Goal: Information Seeking & Learning: Learn about a topic

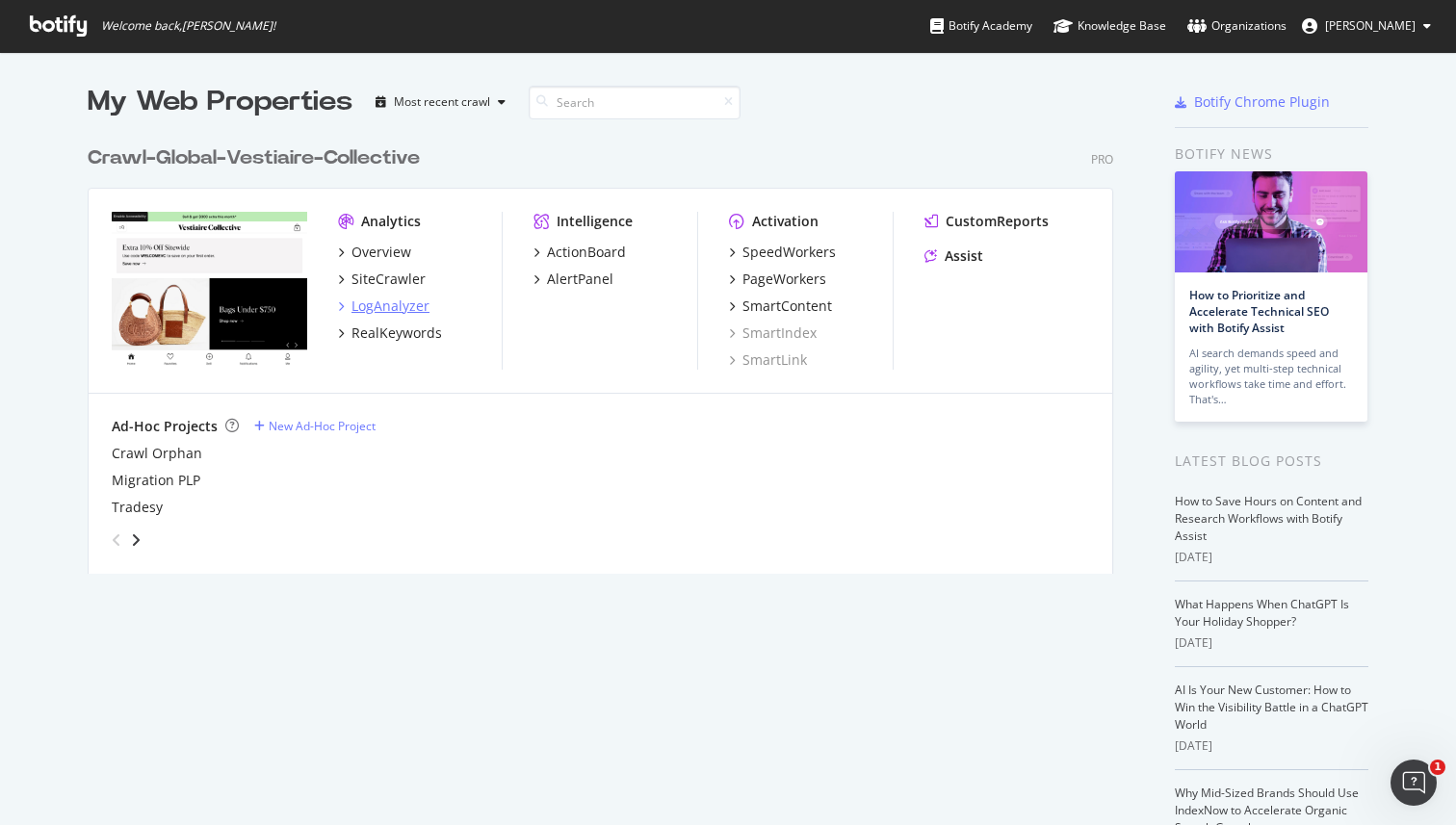
click at [379, 297] on div "LogAnalyzer" at bounding box center [390, 306] width 78 height 19
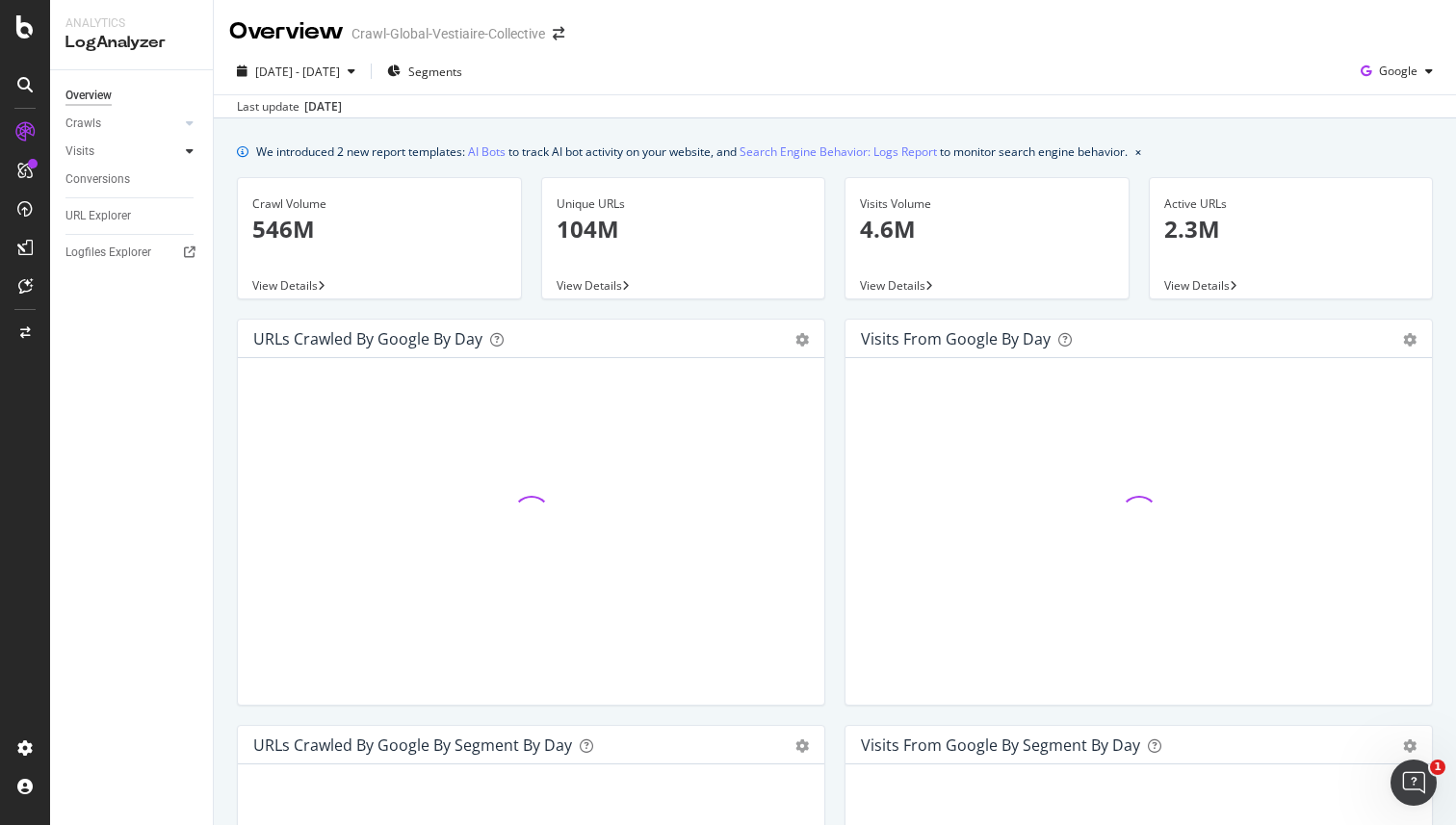
click at [191, 149] on icon at bounding box center [190, 151] width 8 height 12
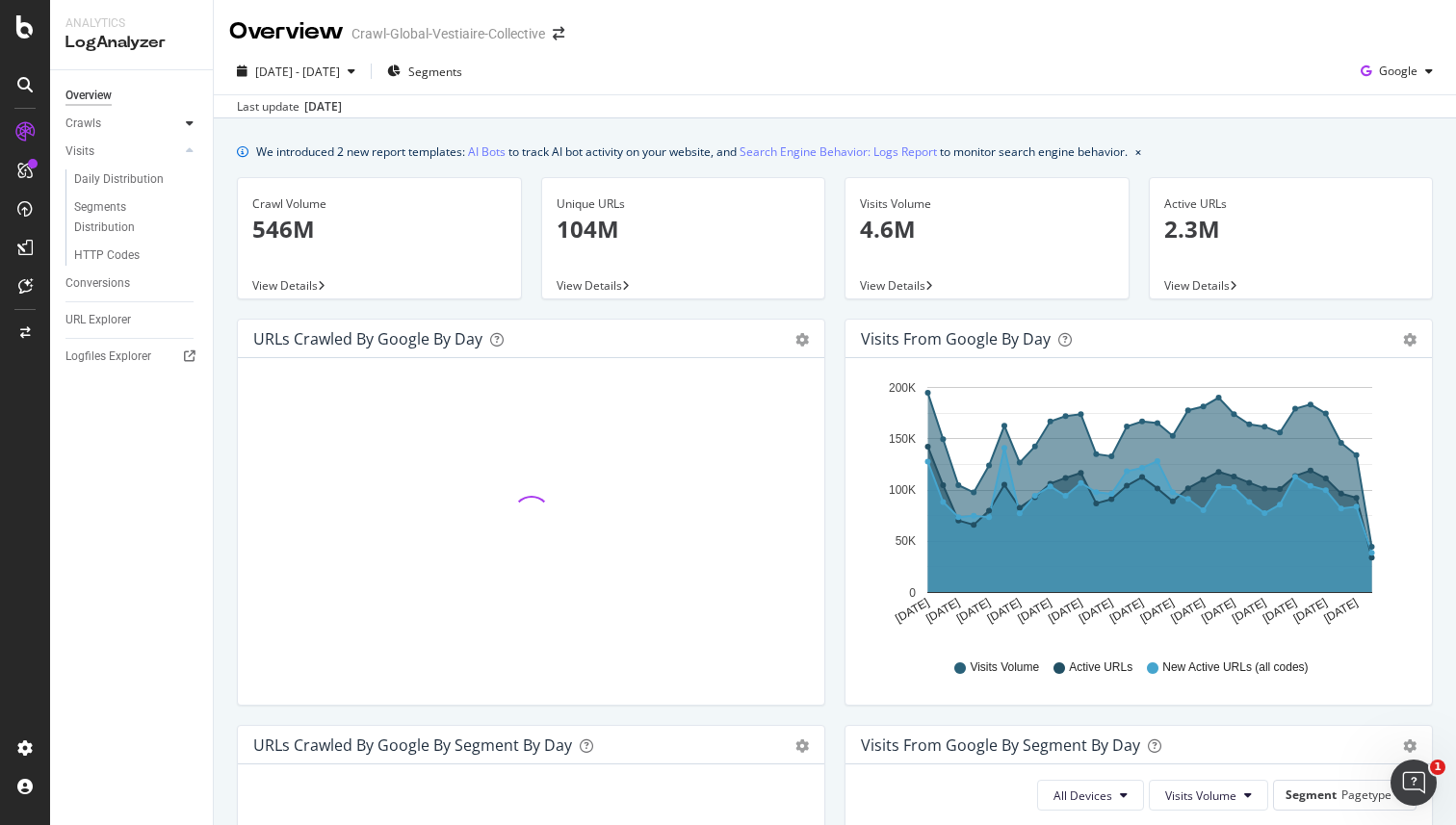
click at [190, 125] on icon at bounding box center [190, 124] width 8 height 12
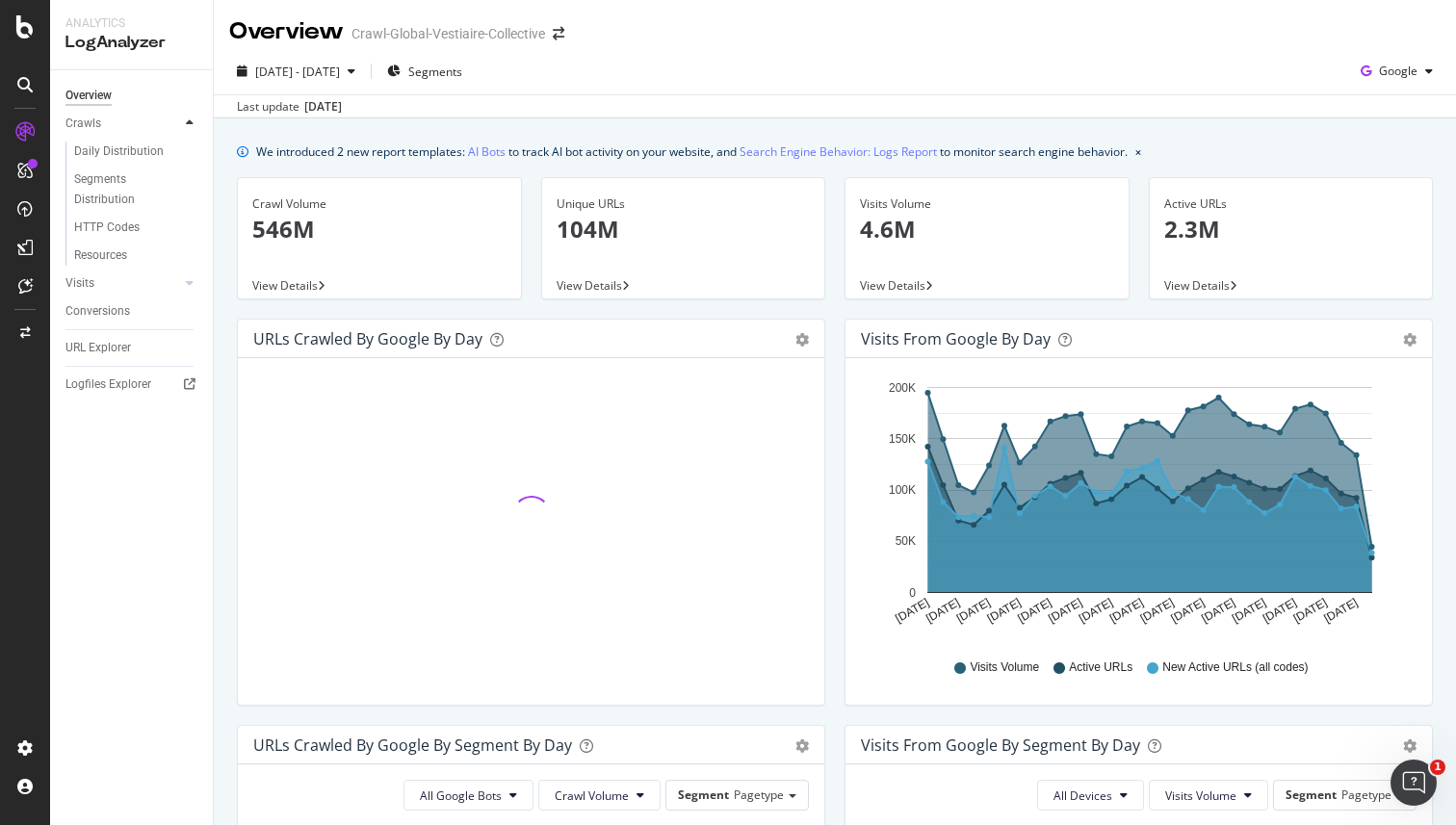
click at [190, 125] on icon at bounding box center [190, 124] width 8 height 12
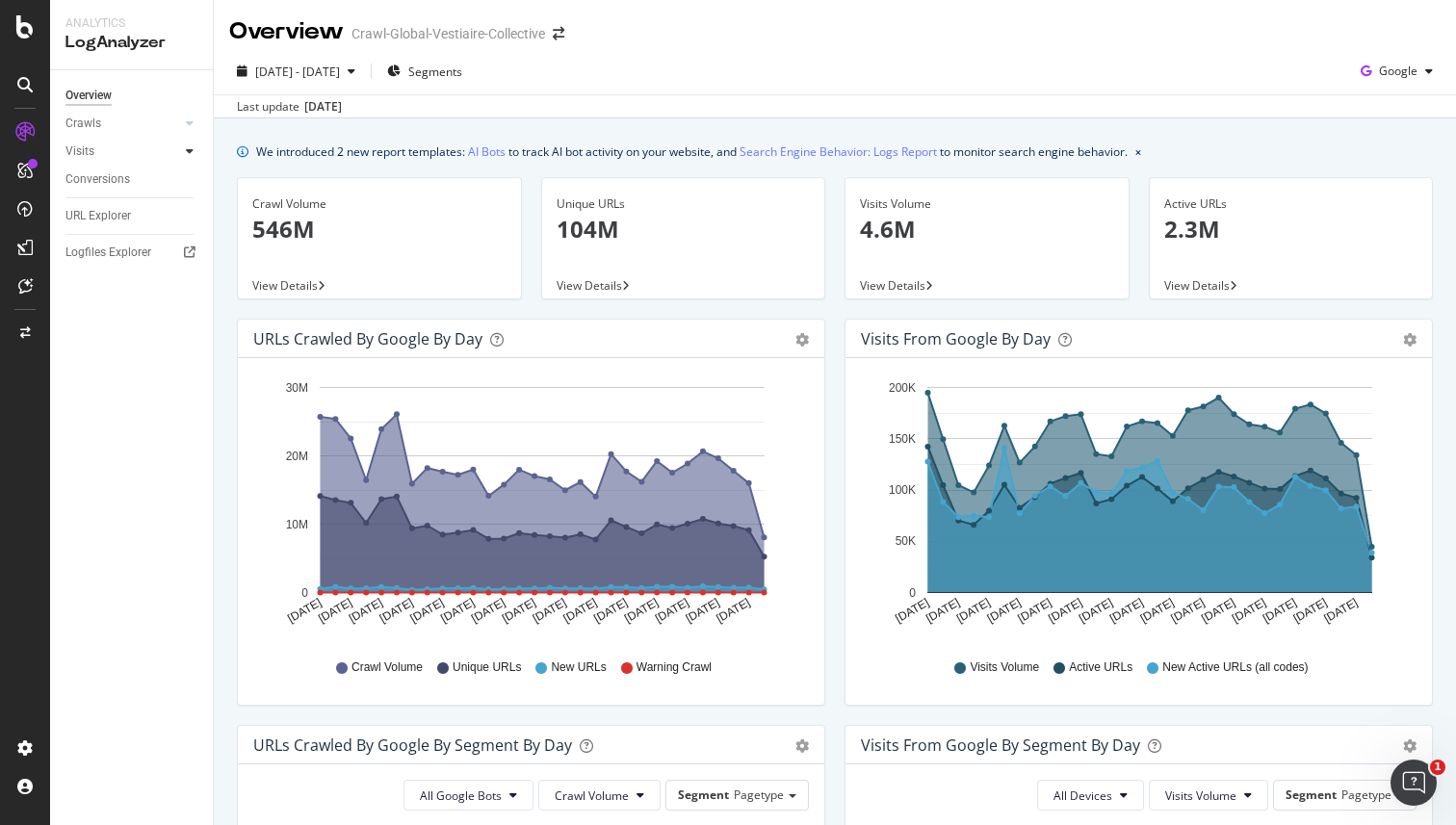
click at [189, 149] on icon at bounding box center [190, 151] width 8 height 12
click at [131, 175] on div "Daily Distribution" at bounding box center [119, 179] width 89 height 20
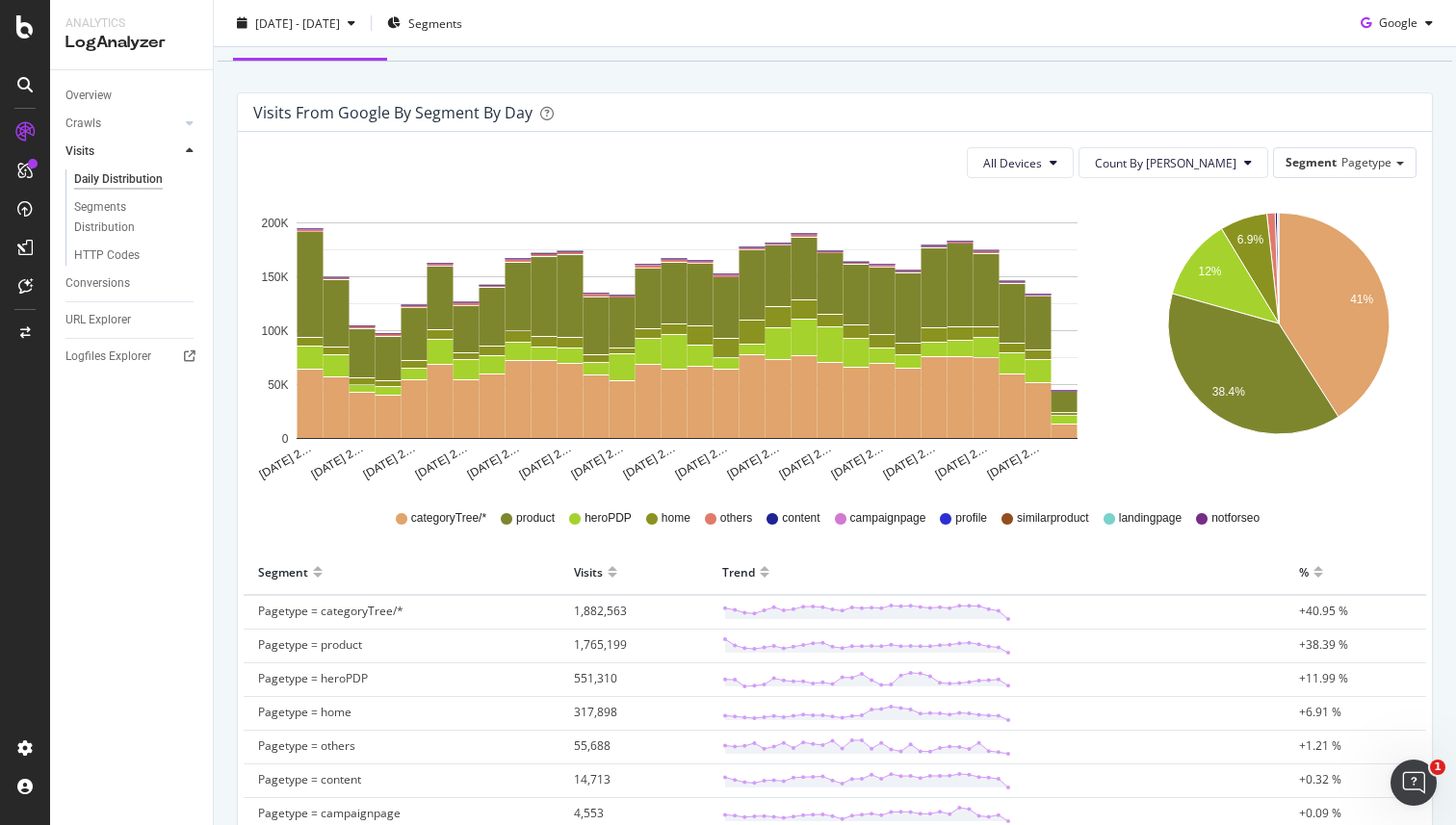
scroll to position [13, 0]
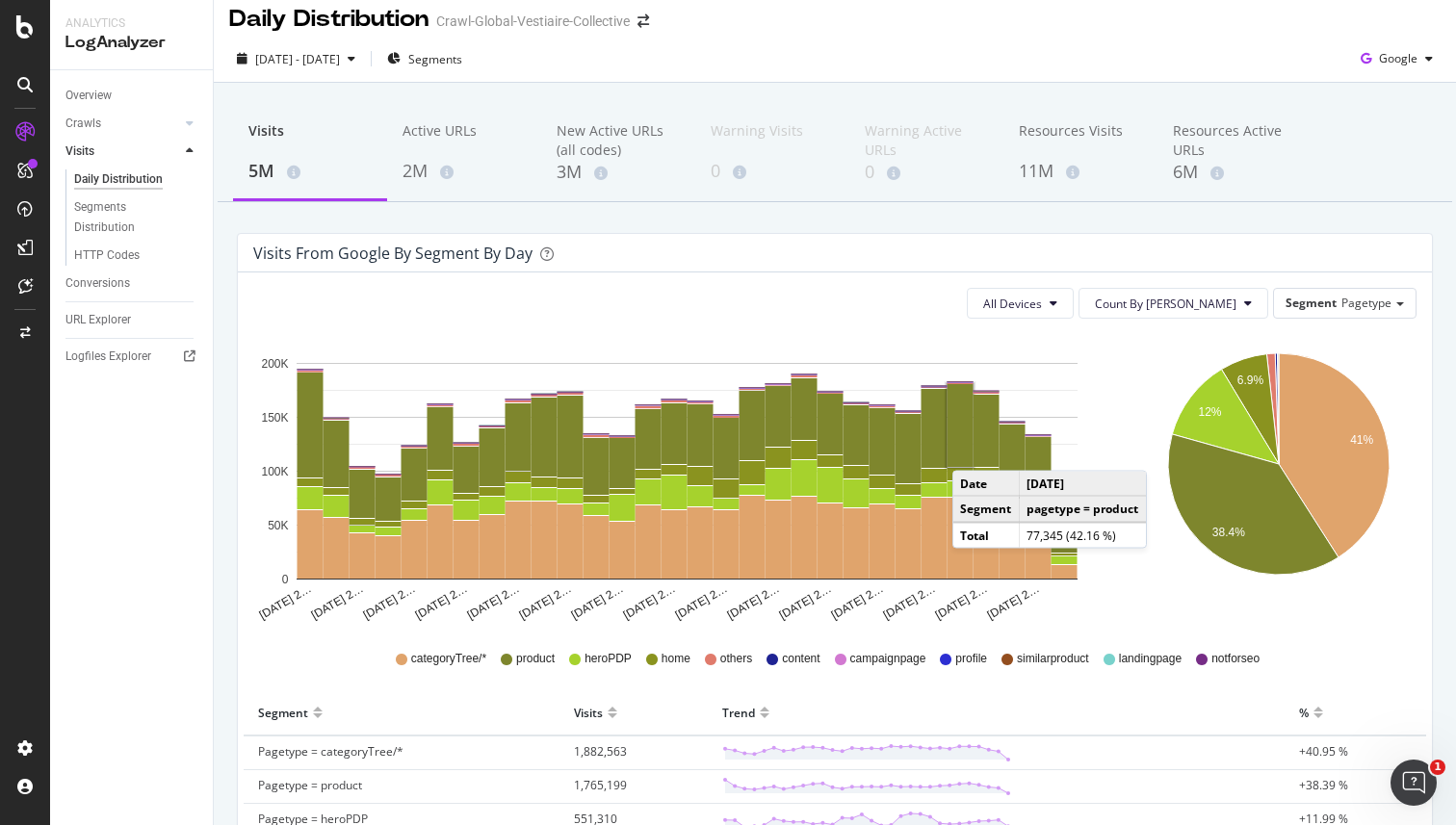
click at [1245, 68] on div "[DATE] - [DATE] Segments Google" at bounding box center [835, 63] width 1242 height 39
